Goal: Information Seeking & Learning: Learn about a topic

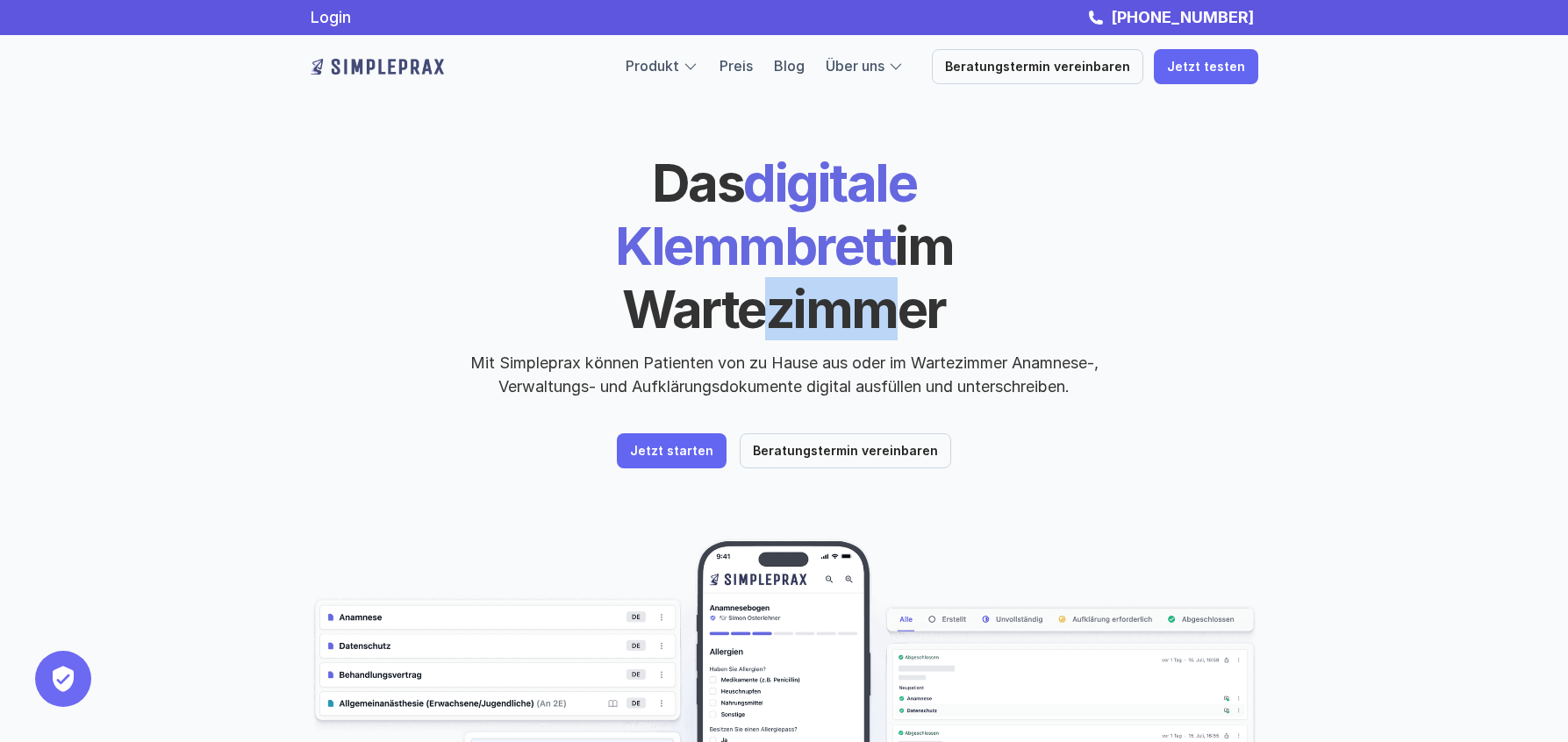
drag, startPoint x: 837, startPoint y: 243, endPoint x: 883, endPoint y: 240, distance: 46.1
click at [883, 240] on span "im Wartezimmer" at bounding box center [792, 278] width 340 height 126
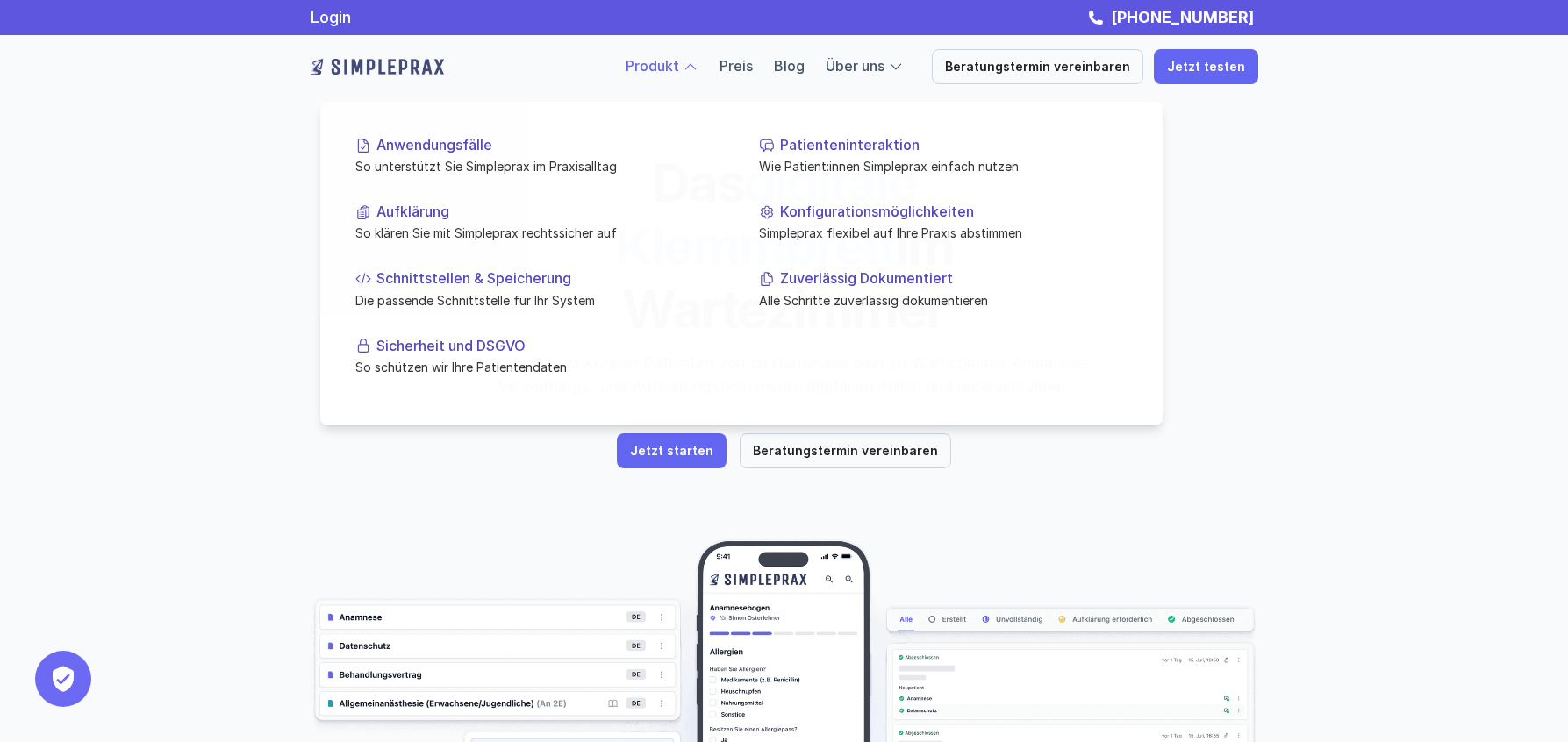
click at [698, 62] on div at bounding box center [691, 67] width 16 height 16
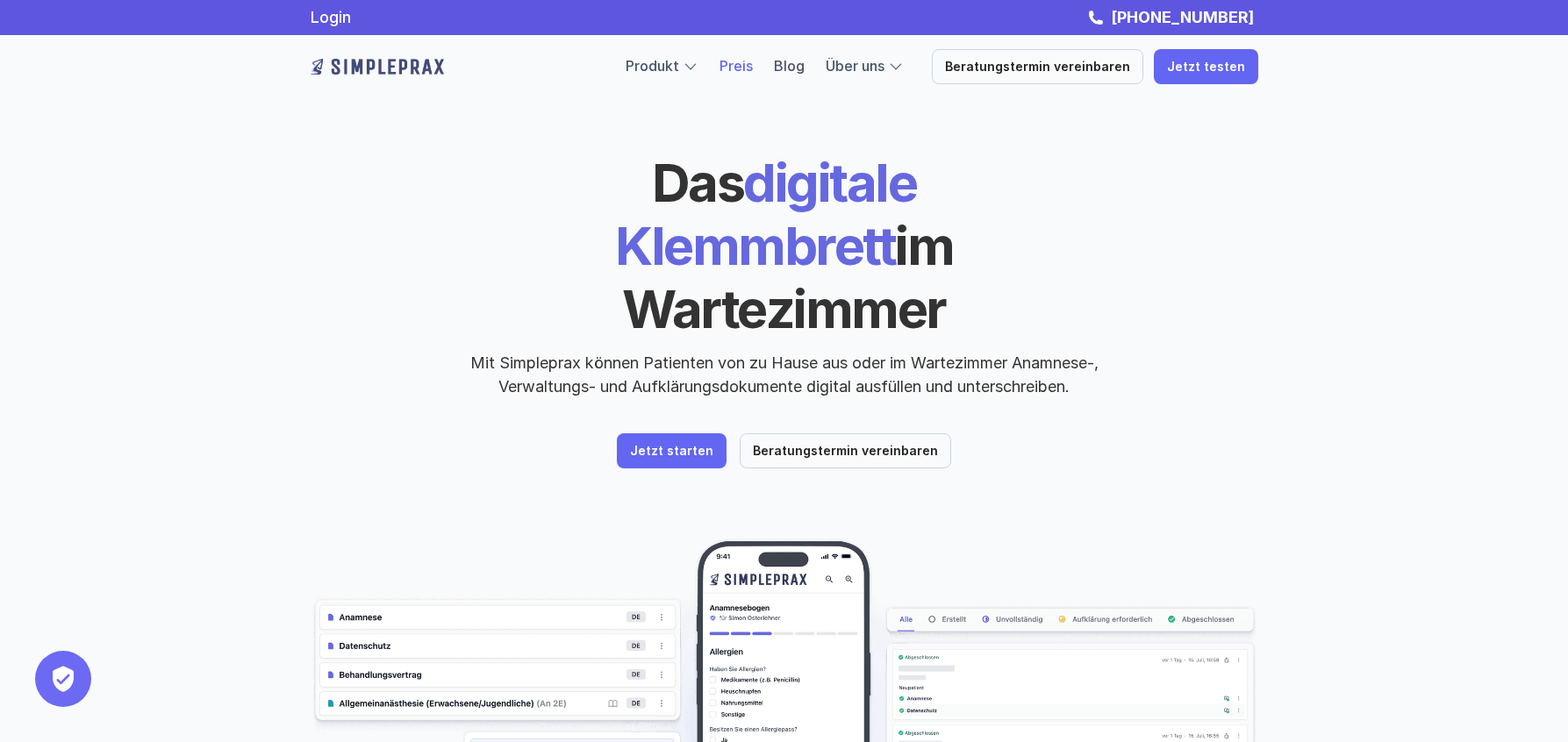
click at [753, 74] on link "Preis" at bounding box center [736, 66] width 33 height 18
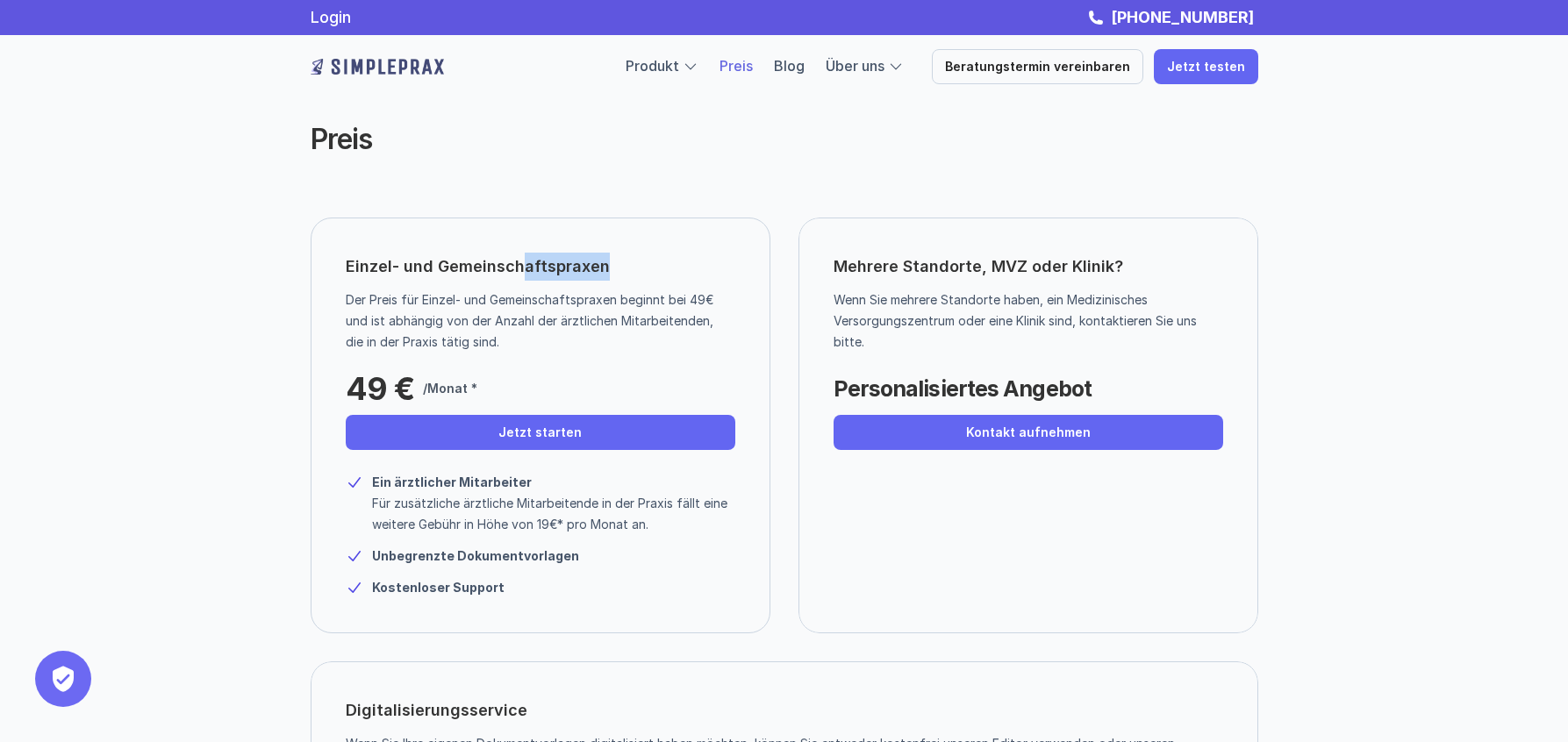
drag, startPoint x: 524, startPoint y: 262, endPoint x: 618, endPoint y: 264, distance: 94.0
click at [618, 264] on div "Einzel- und Gemeinschaftspraxen Der Preis für Einzel- und Gemeinschaftspraxen b…" at bounding box center [540, 425] width 459 height 416
click at [618, 265] on div "Einzel- und Gemeinschaftspraxen Der Preis für Einzel- und Gemeinschaftspraxen b…" at bounding box center [540, 425] width 459 height 416
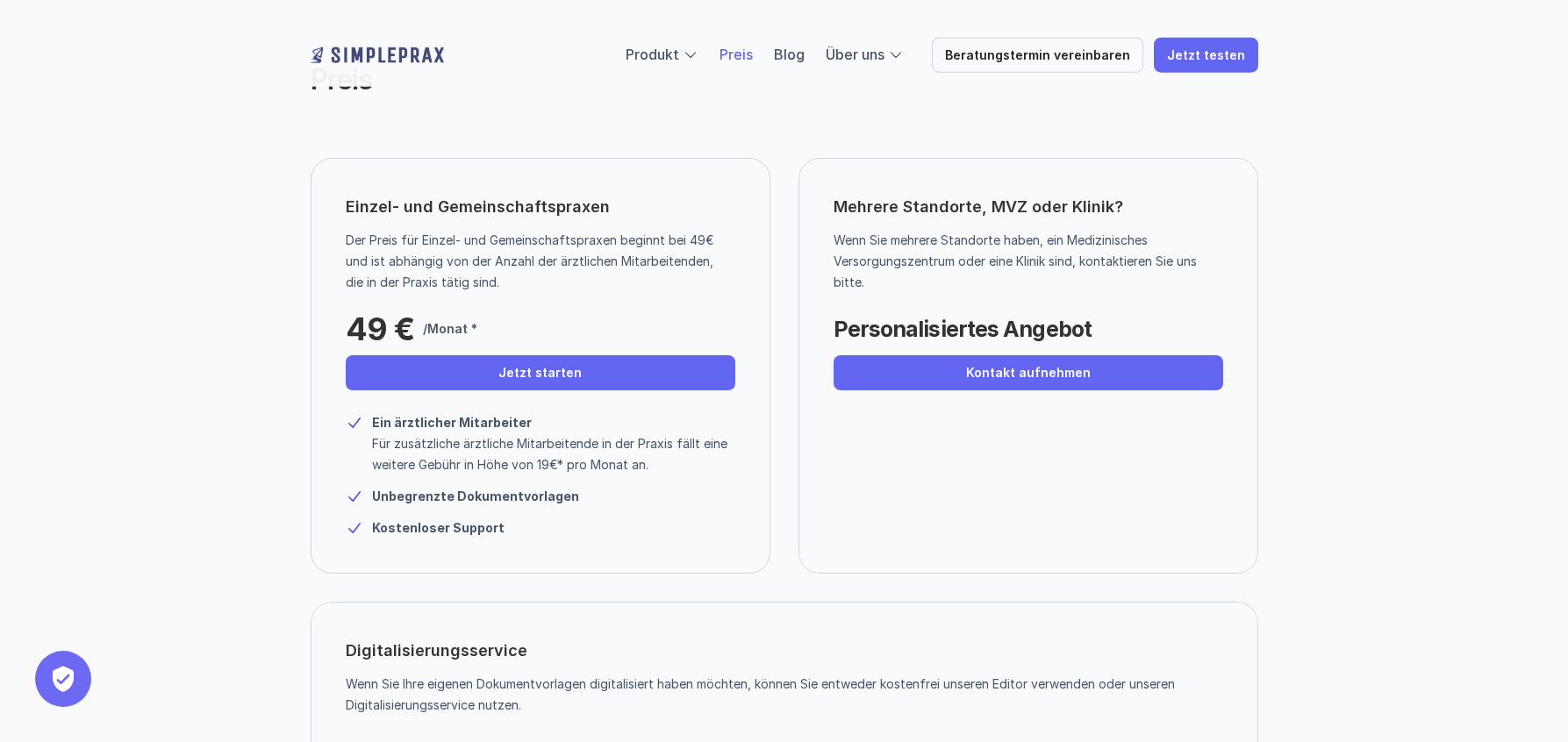
scroll to position [175, 0]
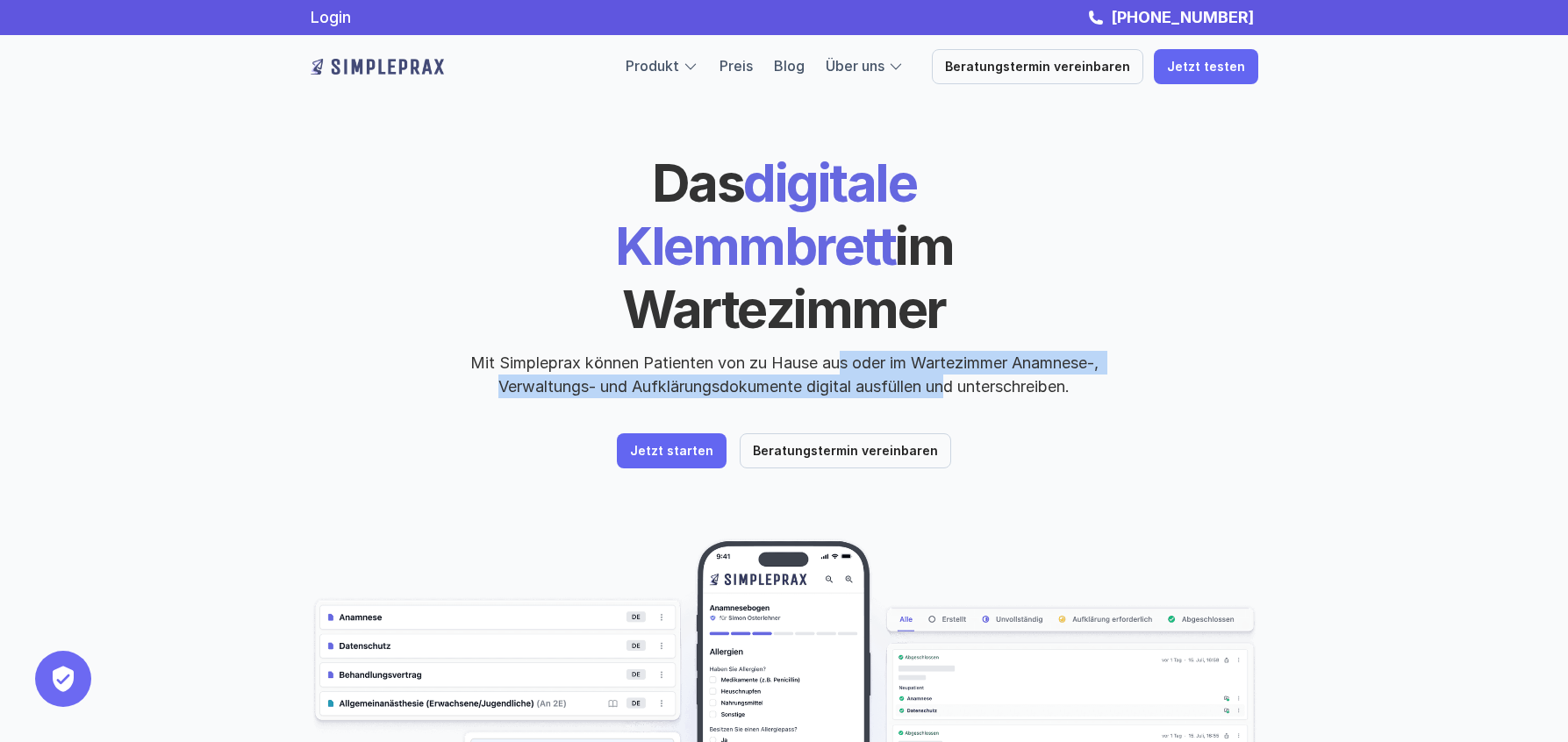
drag, startPoint x: 835, startPoint y: 303, endPoint x: 953, endPoint y: 312, distance: 118.3
click at [953, 351] on p "Mit Simpleprax können Patienten von zu Hause aus oder im Wartezimmer Anamnese-,…" at bounding box center [784, 375] width 658 height 47
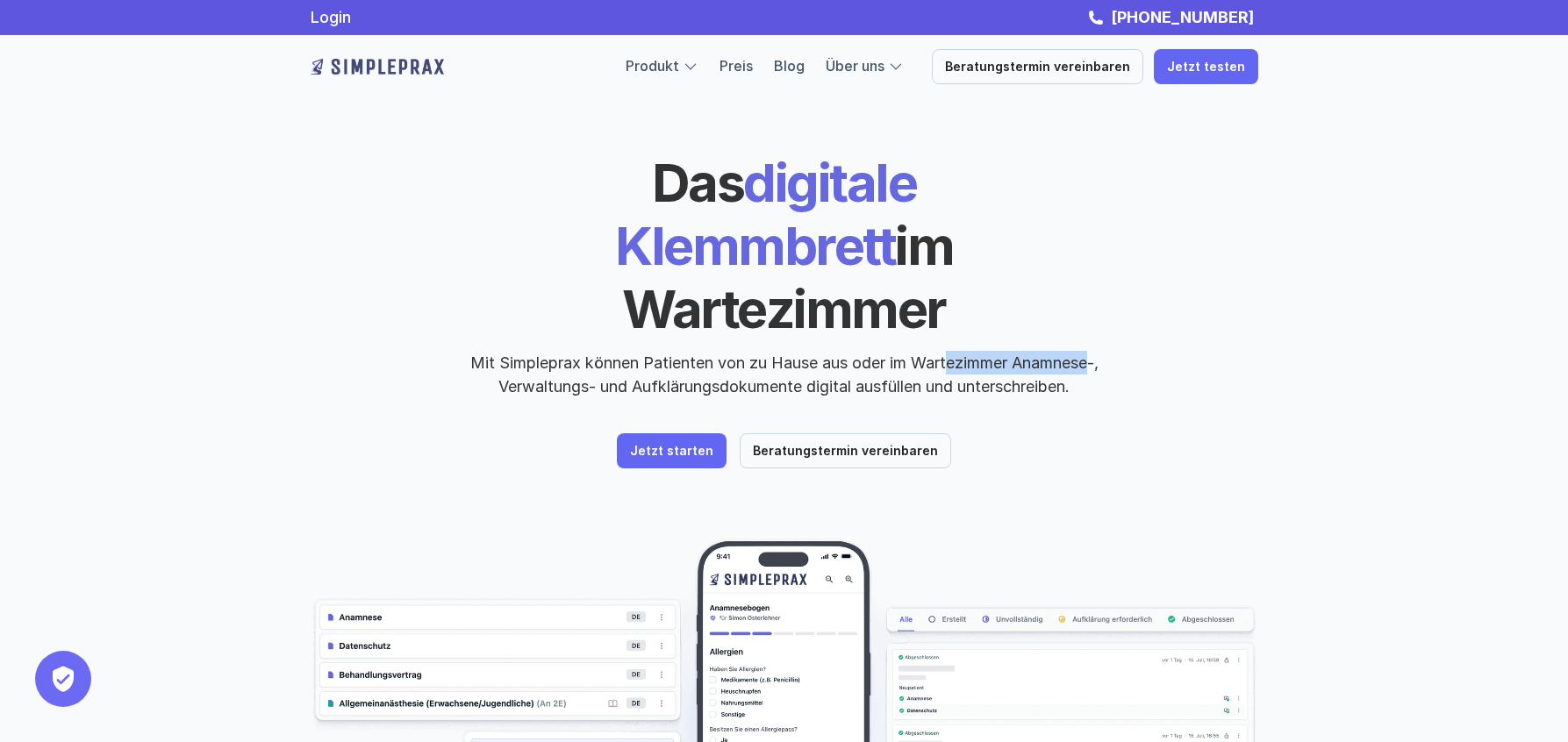
drag, startPoint x: 947, startPoint y: 298, endPoint x: 1090, endPoint y: 299, distance: 143.0
click at [1090, 351] on p "Mit Simpleprax können Patienten von zu Hause aus oder im Wartezimmer Anamnese-,…" at bounding box center [784, 375] width 658 height 47
click at [696, 351] on p "Mit Simpleprax können Patienten von zu Hause aus oder im Wartezimmer Anamnese-,…" at bounding box center [784, 375] width 658 height 47
drag, startPoint x: 596, startPoint y: 321, endPoint x: 769, endPoint y: 323, distance: 173.0
click at [769, 351] on p "Mit Simpleprax können Patienten von zu Hause aus oder im Wartezimmer Anamnese-,…" at bounding box center [784, 375] width 658 height 47
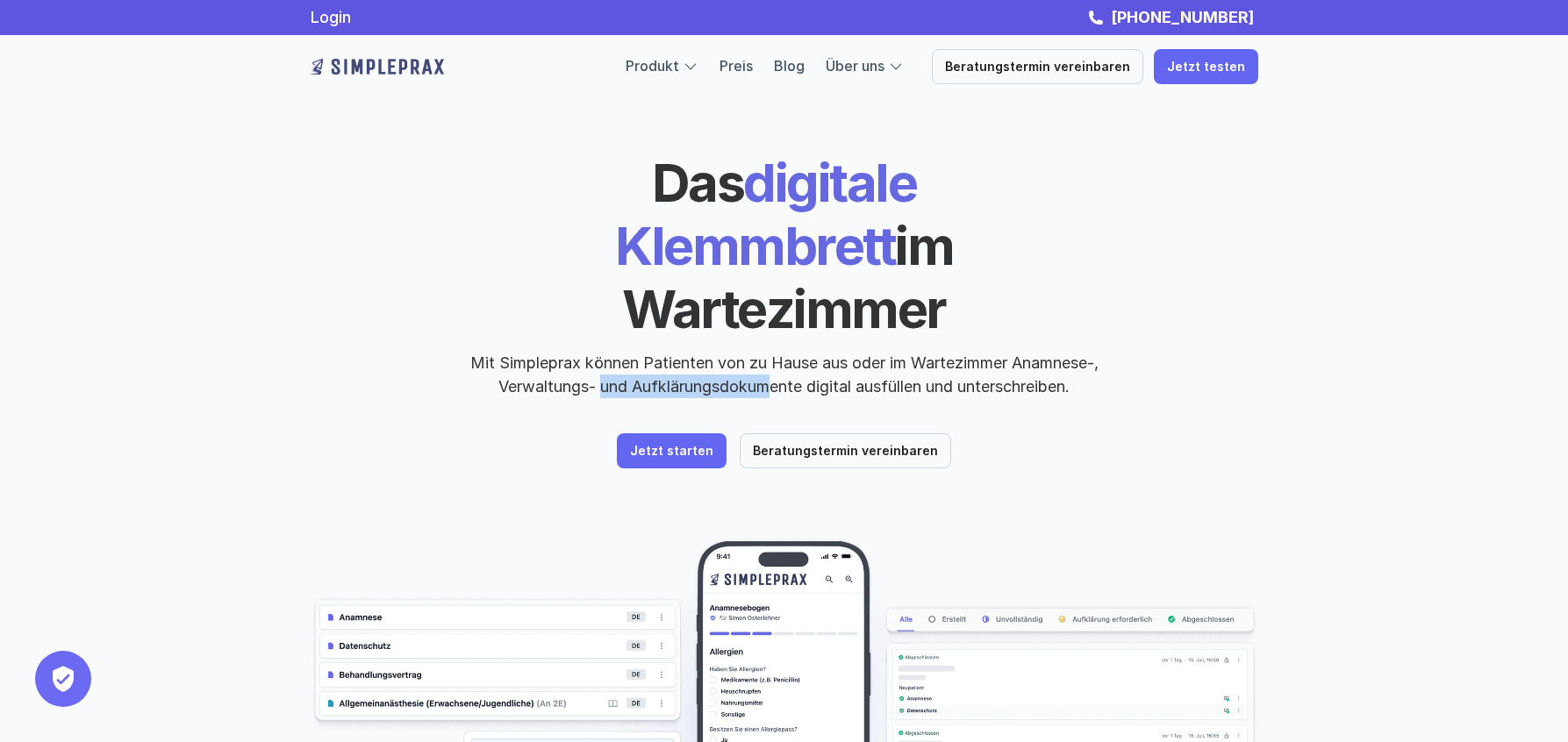
click at [772, 351] on p "Mit Simpleprax können Patienten von zu Hause aus oder im Wartezimmer Anamnese-,…" at bounding box center [784, 375] width 658 height 47
drag, startPoint x: 809, startPoint y: 321, endPoint x: 899, endPoint y: 326, distance: 90.1
click at [899, 351] on p "Mit Simpleprax können Patienten von zu Hause aus oder im Wartezimmer Anamnese-,…" at bounding box center [784, 375] width 658 height 47
click at [920, 351] on p "Mit Simpleprax können Patienten von zu Hause aus oder im Wartezimmer Anamnese-,…" at bounding box center [784, 375] width 658 height 47
drag, startPoint x: 1010, startPoint y: 322, endPoint x: 1050, endPoint y: 321, distance: 40.0
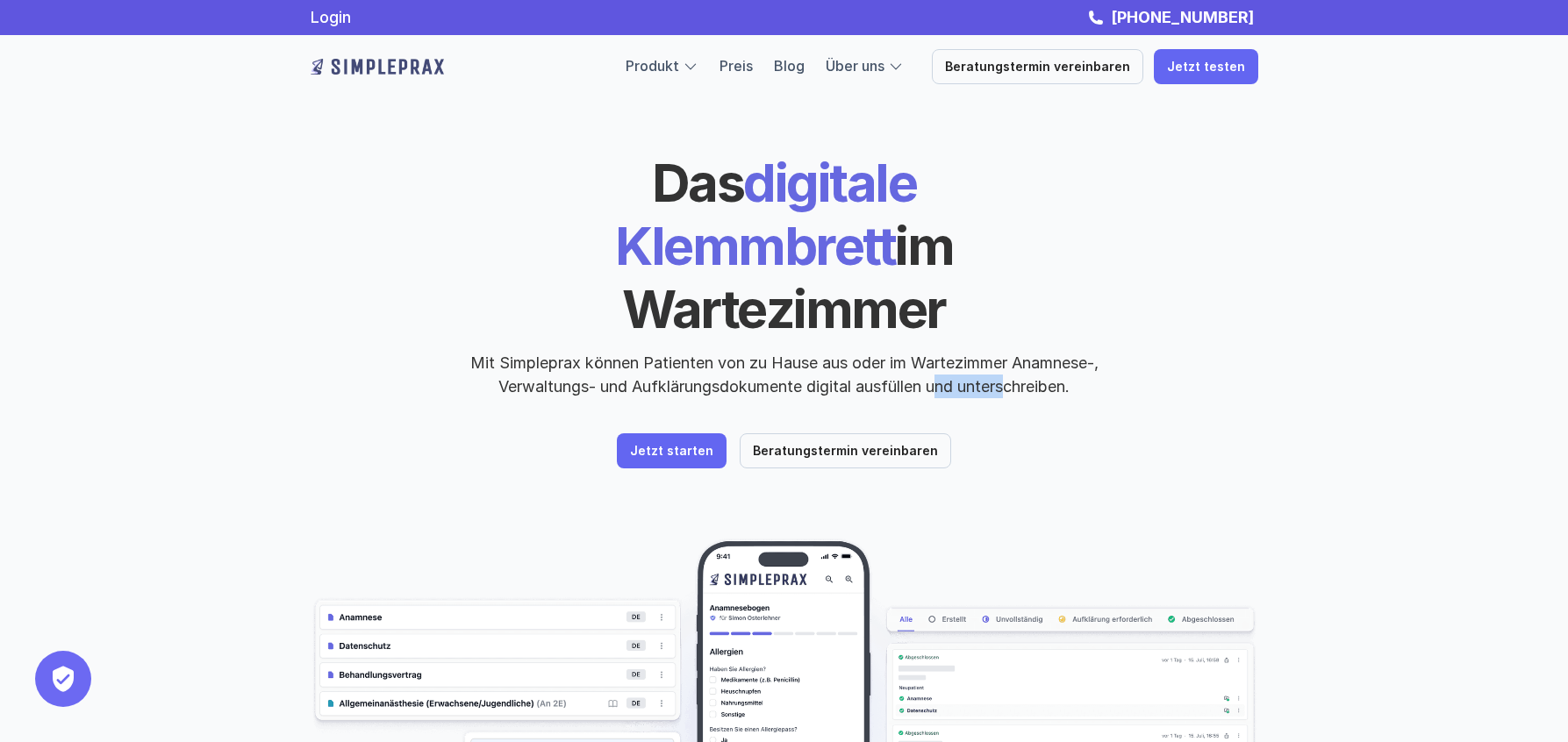
click at [1043, 351] on p "Mit Simpleprax können Patienten von zu Hause aus oder im Wartezimmer Anamnese-,…" at bounding box center [784, 375] width 658 height 47
click at [1050, 351] on p "Mit Simpleprax können Patienten von zu Hause aus oder im Wartezimmer Anamnese-,…" at bounding box center [784, 375] width 658 height 47
drag, startPoint x: 1038, startPoint y: 321, endPoint x: 1101, endPoint y: 319, distance: 63.0
click at [1101, 351] on p "Mit Simpleprax können Patienten von zu Hause aus oder im Wartezimmer Anamnese-,…" at bounding box center [784, 375] width 658 height 47
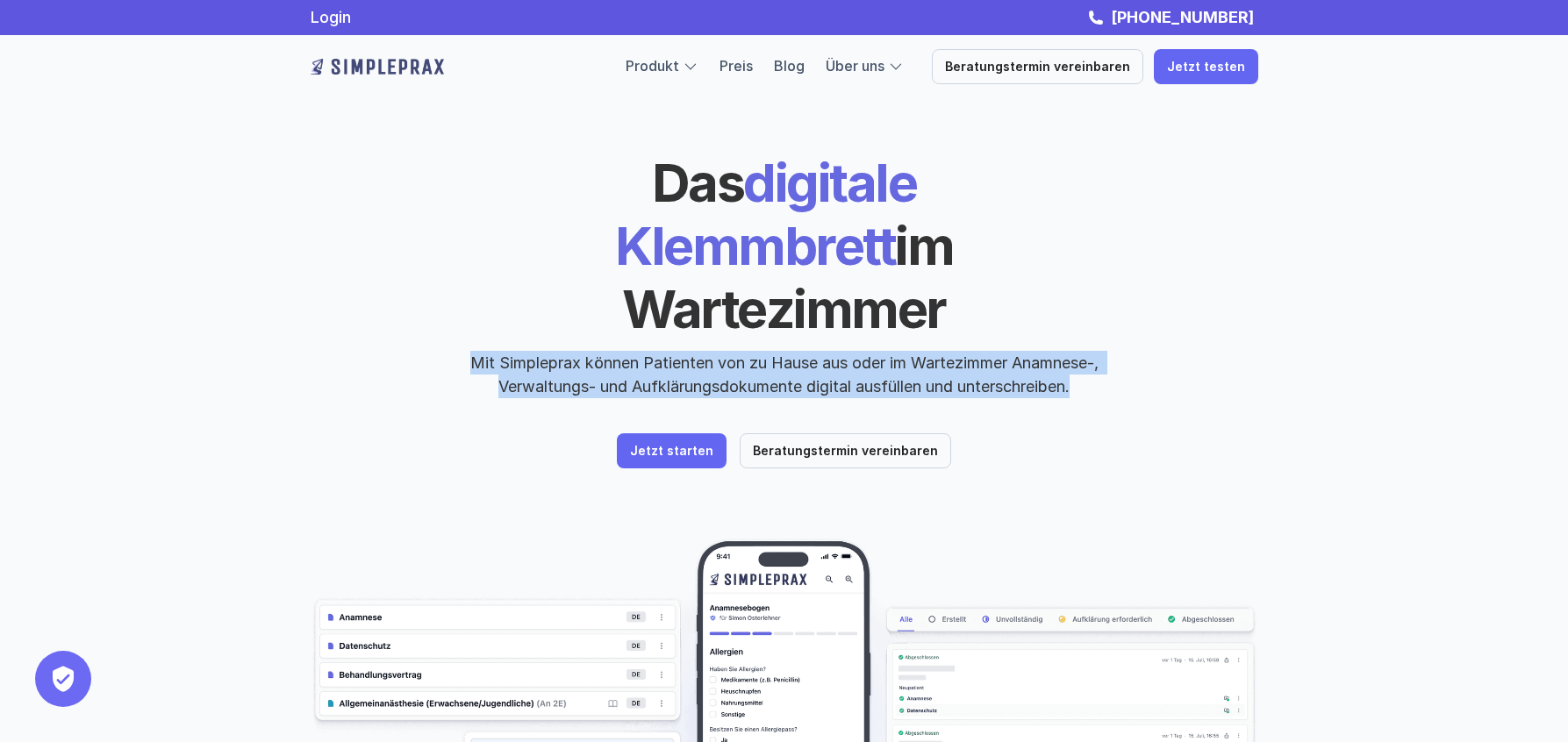
drag, startPoint x: 1083, startPoint y: 321, endPoint x: 458, endPoint y: 299, distance: 625.4
click at [458, 351] on p "Mit Simpleprax können Patienten von zu Hause aus oder im Wartezimmer Anamnese-,…" at bounding box center [784, 375] width 658 height 47
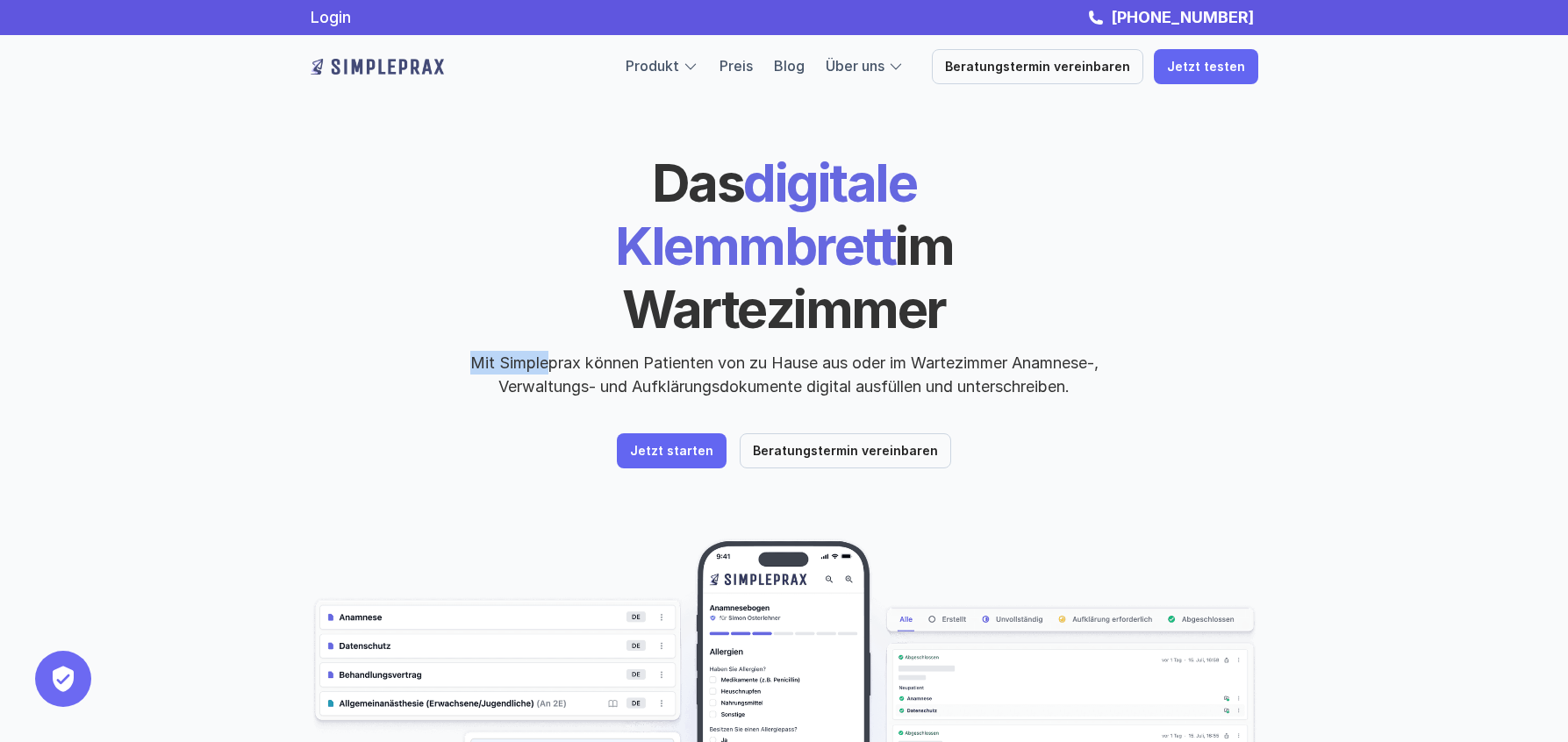
drag, startPoint x: 463, startPoint y: 296, endPoint x: 545, endPoint y: 305, distance: 82.5
click at [545, 351] on p "Mit Simpleprax können Patienten von zu Hause aus oder im Wartezimmer Anamnese-,…" at bounding box center [784, 375] width 658 height 47
